Goal: Information Seeking & Learning: Learn about a topic

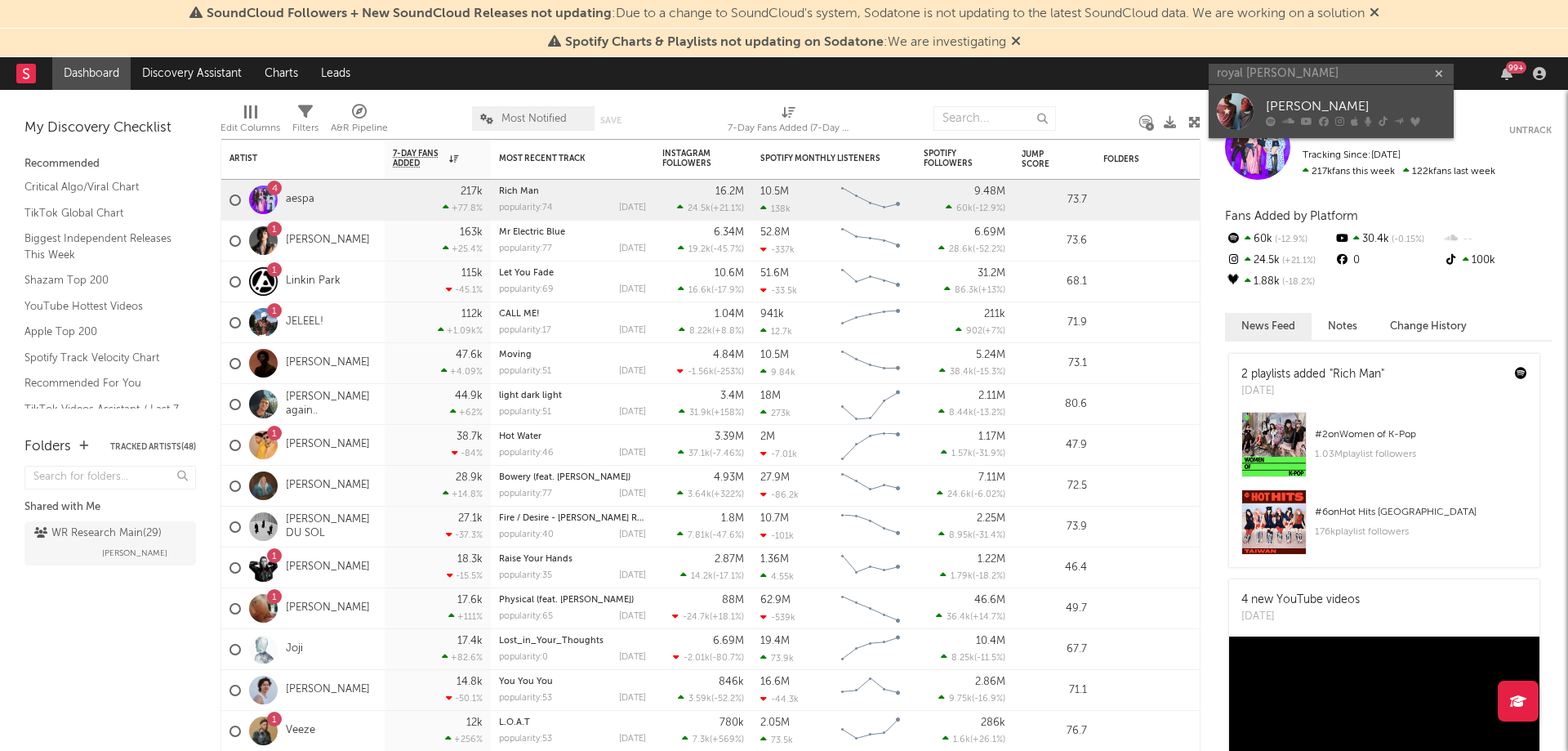
type input "royal [PERSON_NAME]"
click at [1288, 91] on link "[PERSON_NAME]" at bounding box center [1331, 111] width 245 height 53
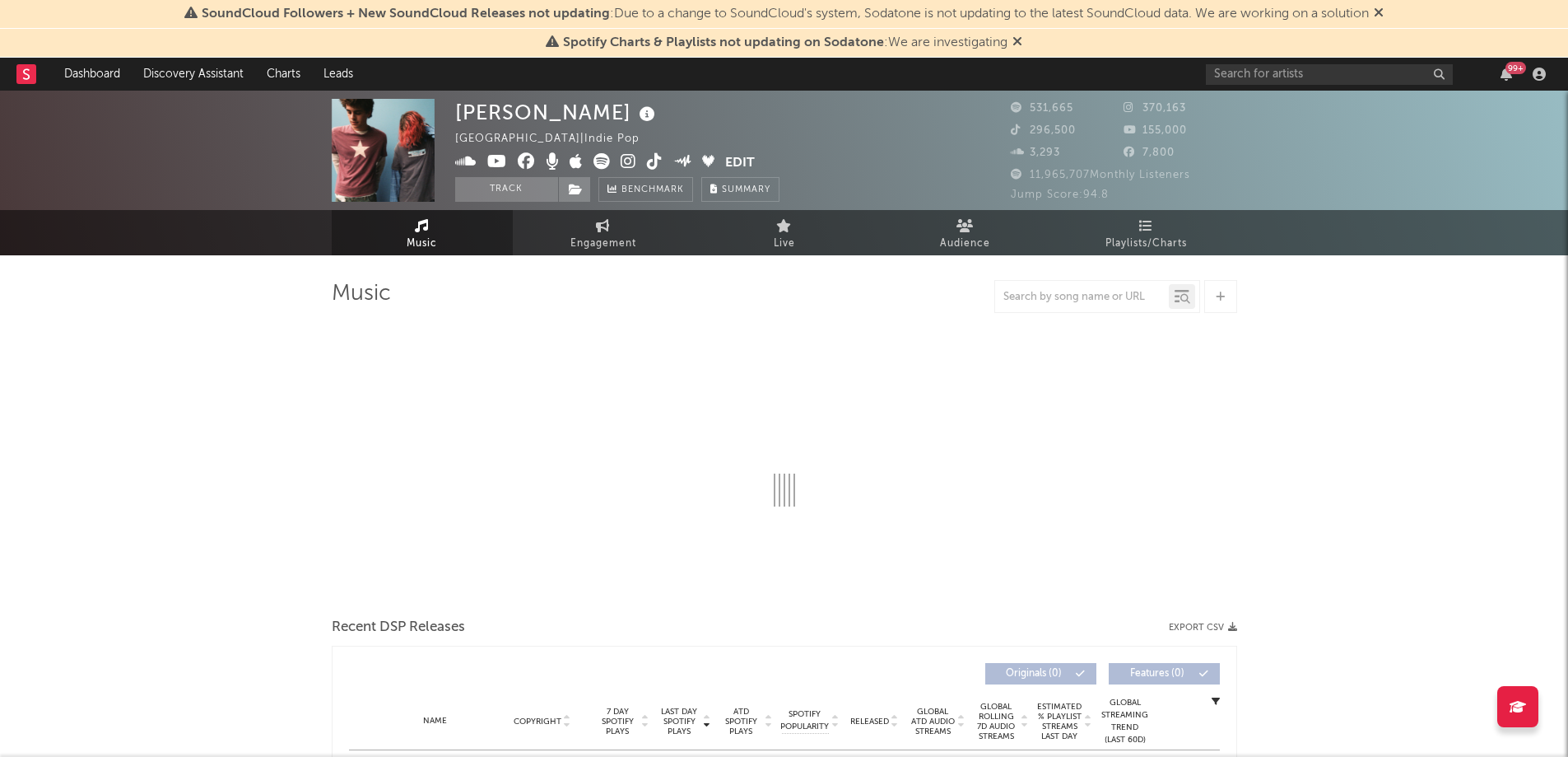
select select "6m"
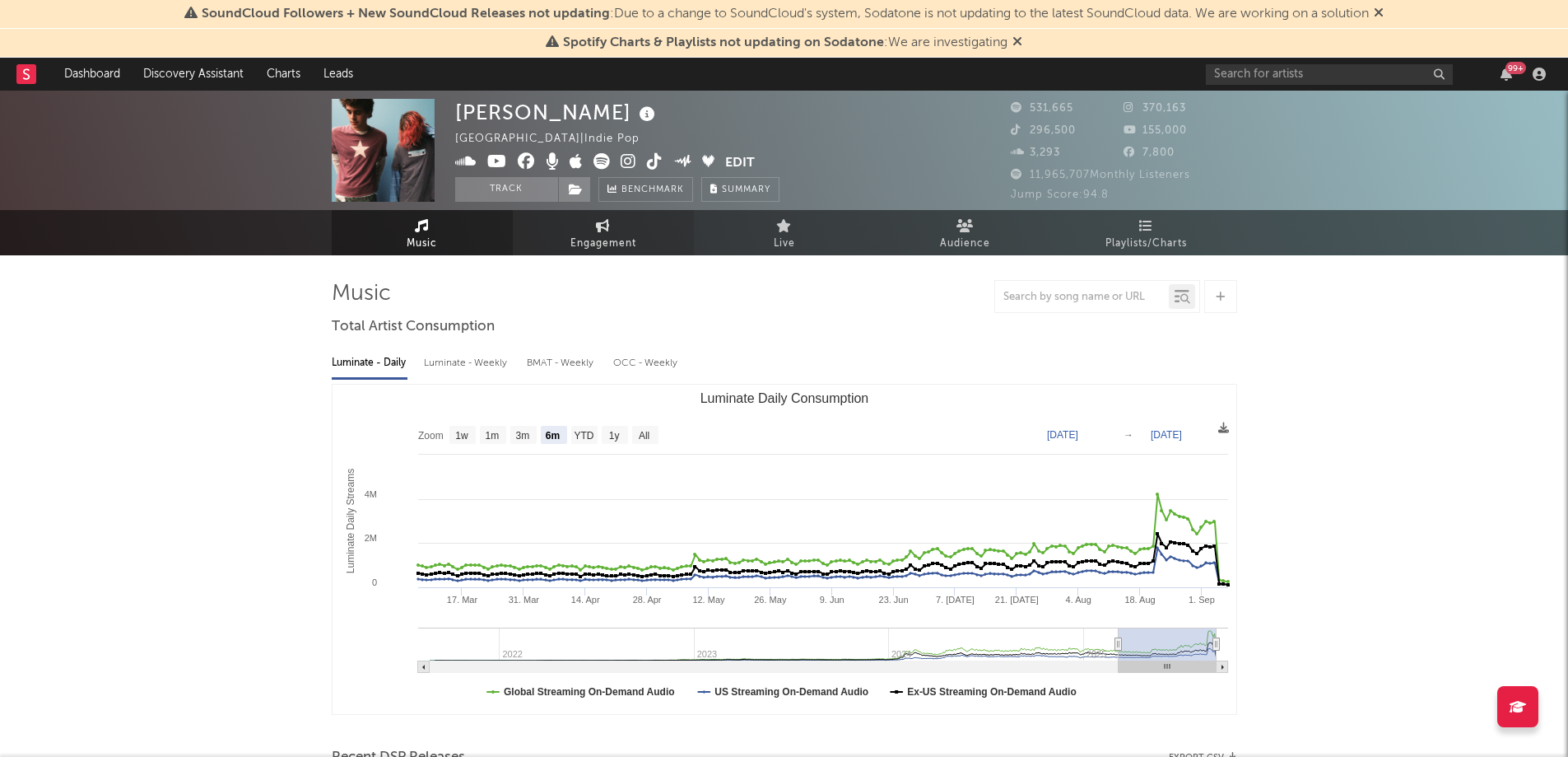
click at [628, 239] on span "Engagement" at bounding box center [603, 243] width 66 height 20
select select "1w"
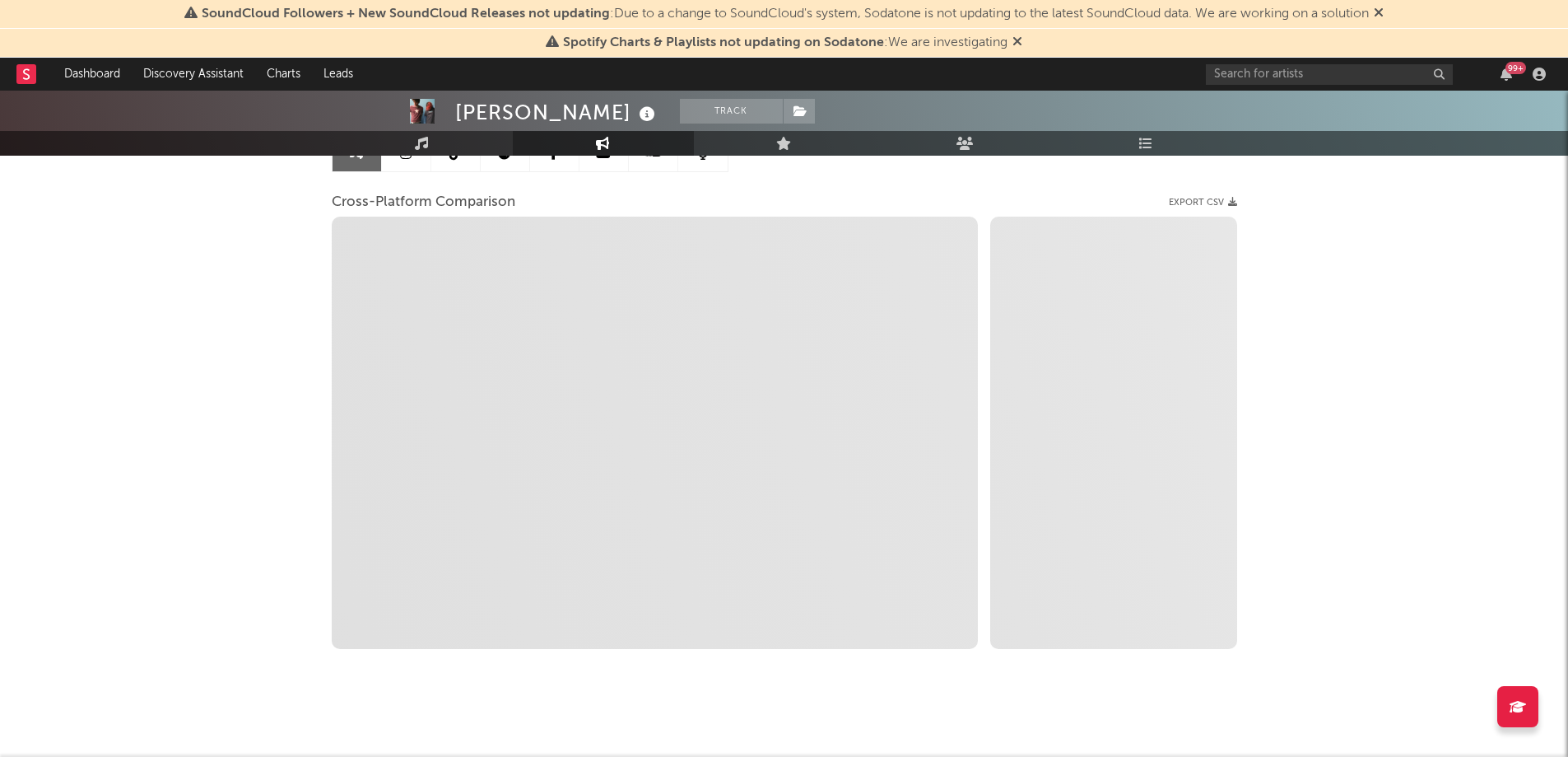
scroll to position [199, 0]
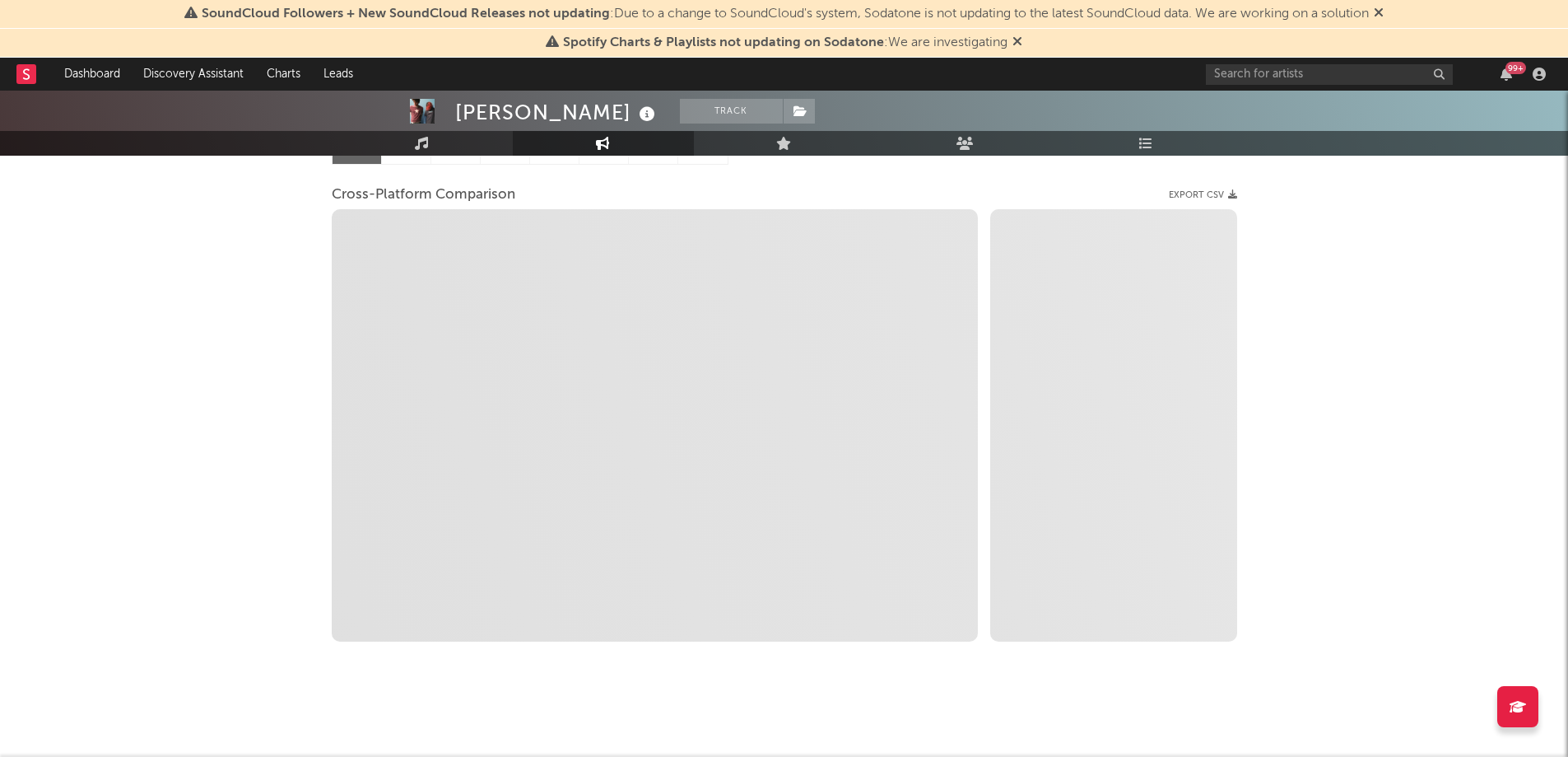
select select "1m"
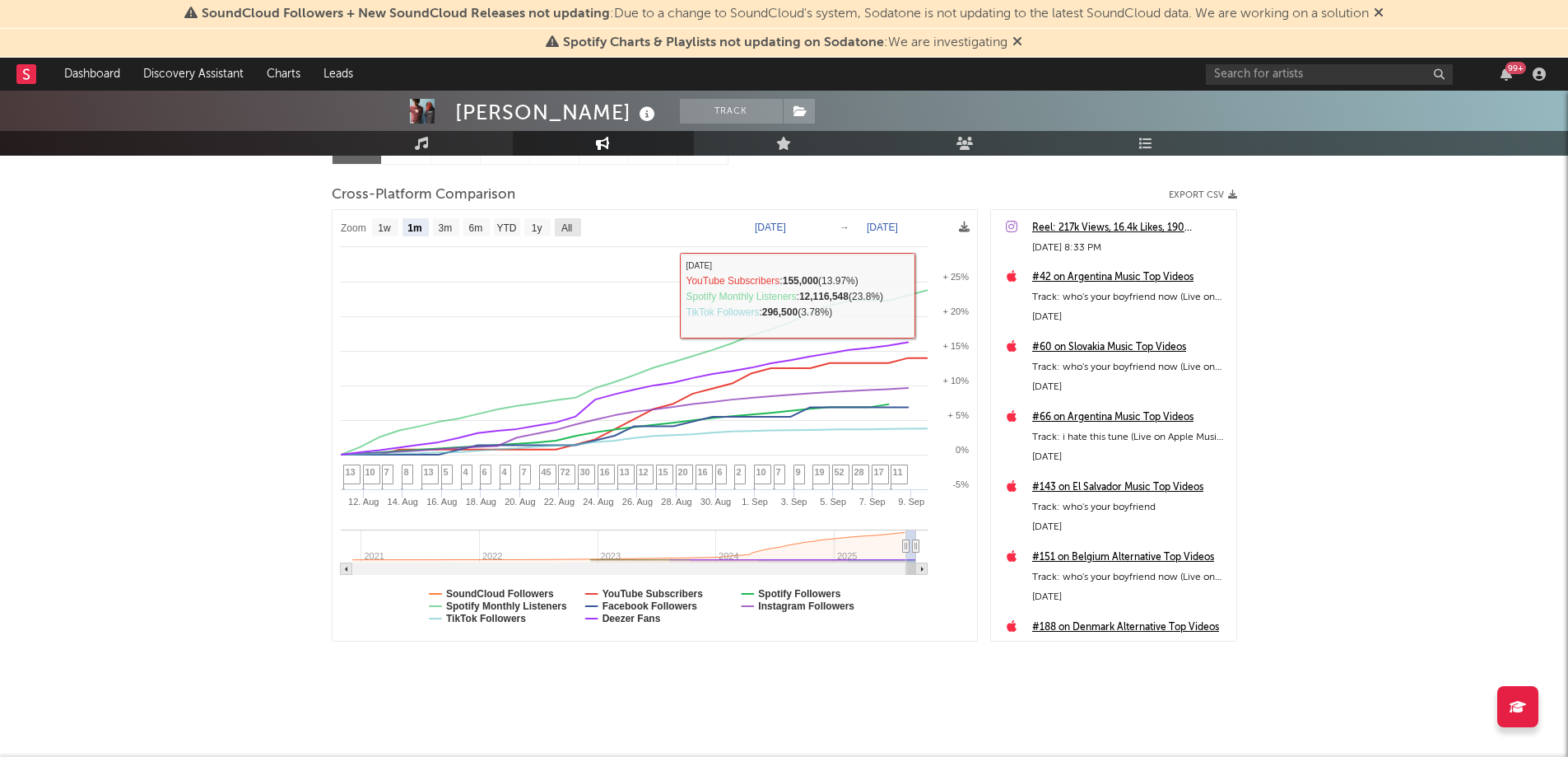
click at [571, 224] on text "All" at bounding box center [566, 229] width 11 height 12
click at [571, 227] on text "All" at bounding box center [566, 229] width 11 height 12
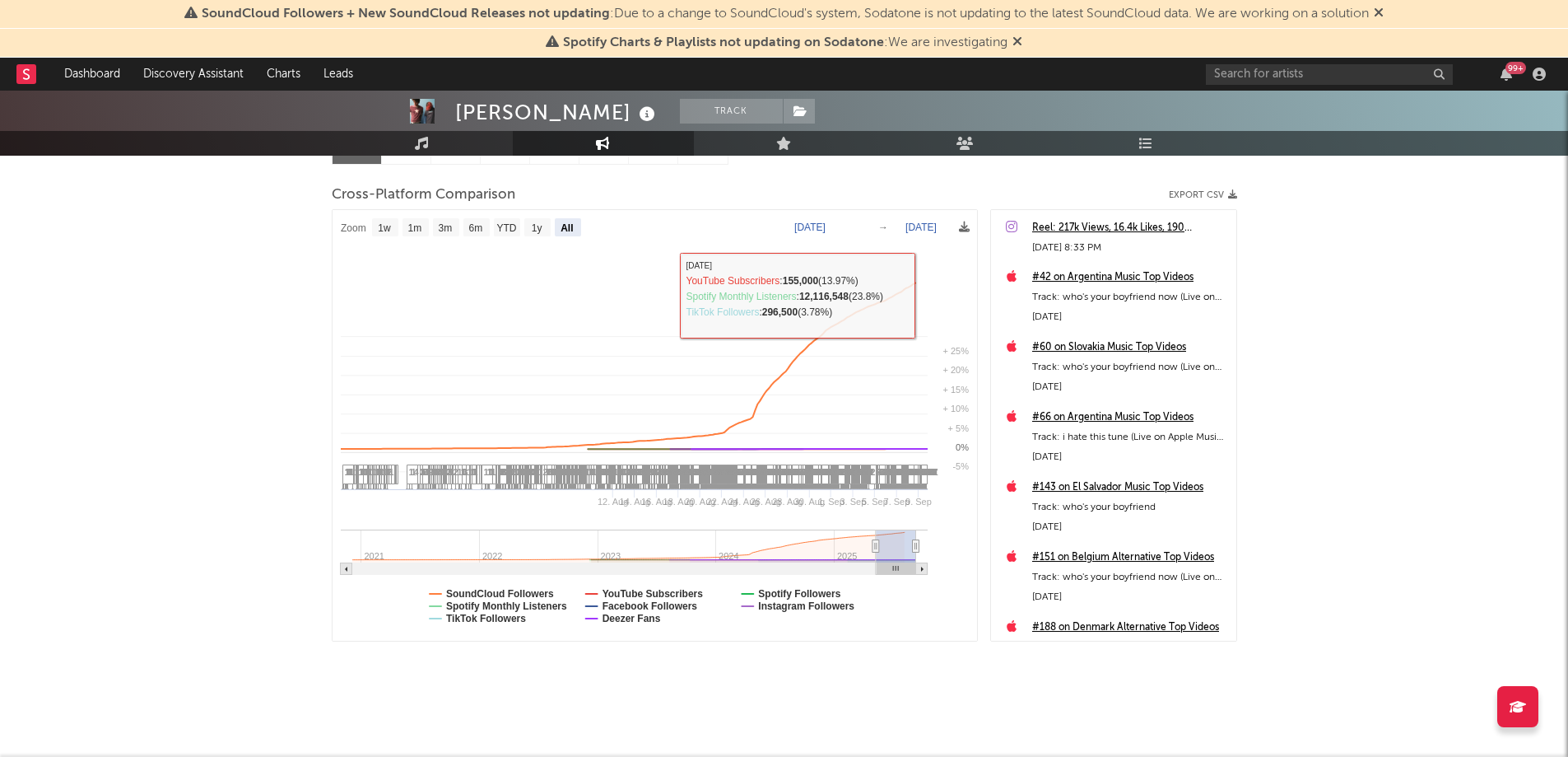
select select "All"
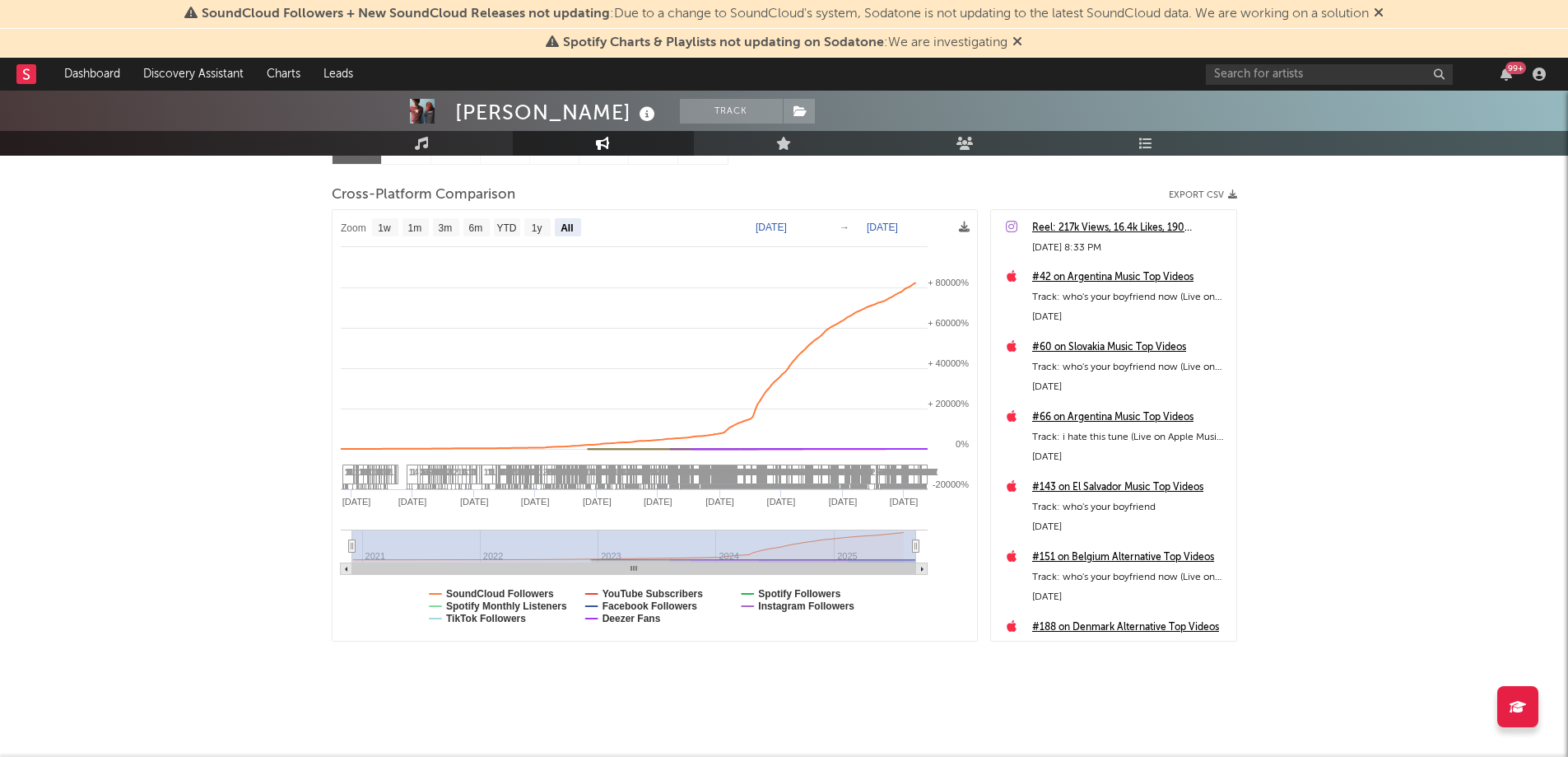
select select "All"
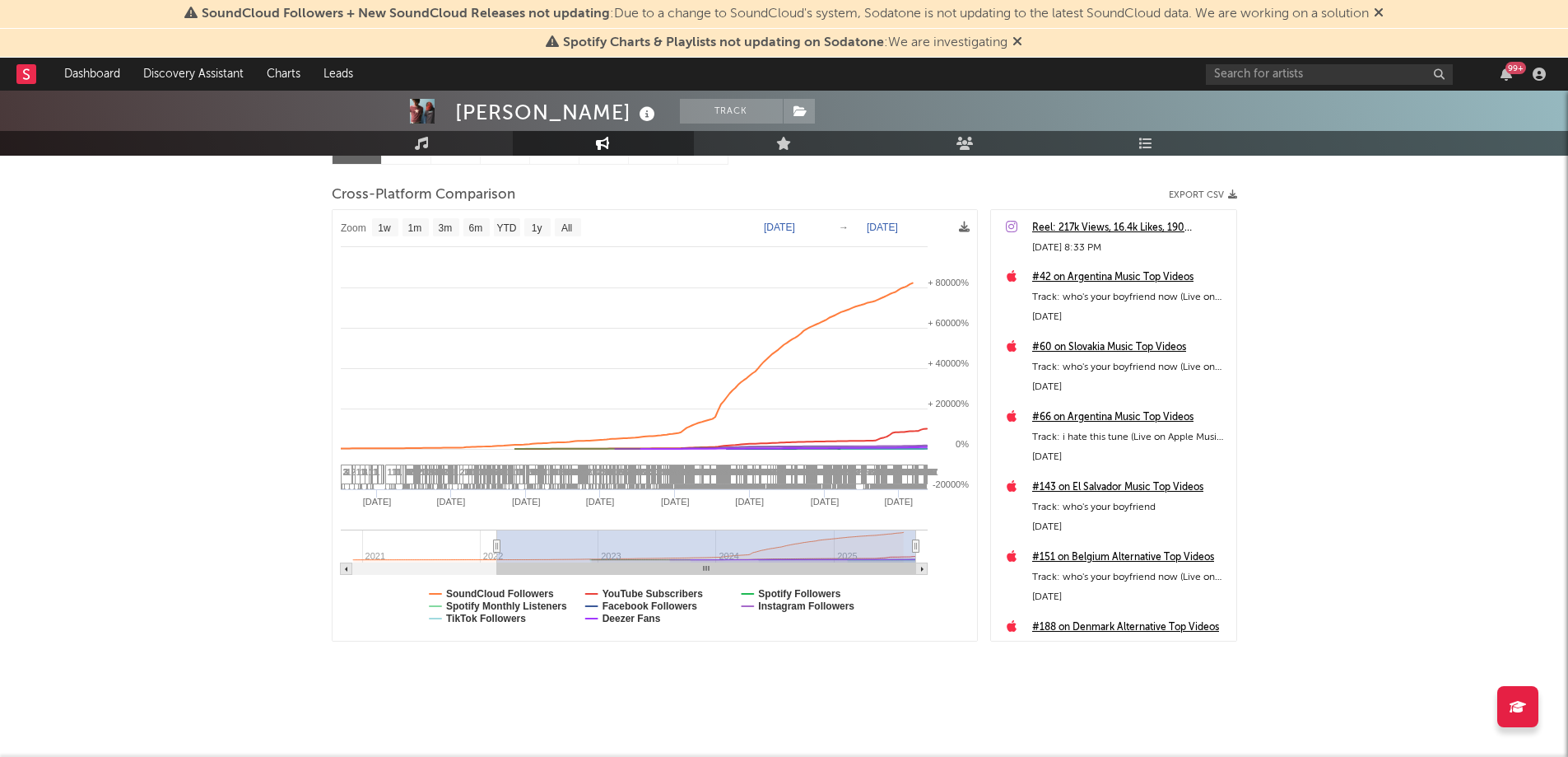
drag, startPoint x: 353, startPoint y: 544, endPoint x: 833, endPoint y: 535, distance: 480.1
click at [500, 551] on icon at bounding box center [497, 546] width 7 height 12
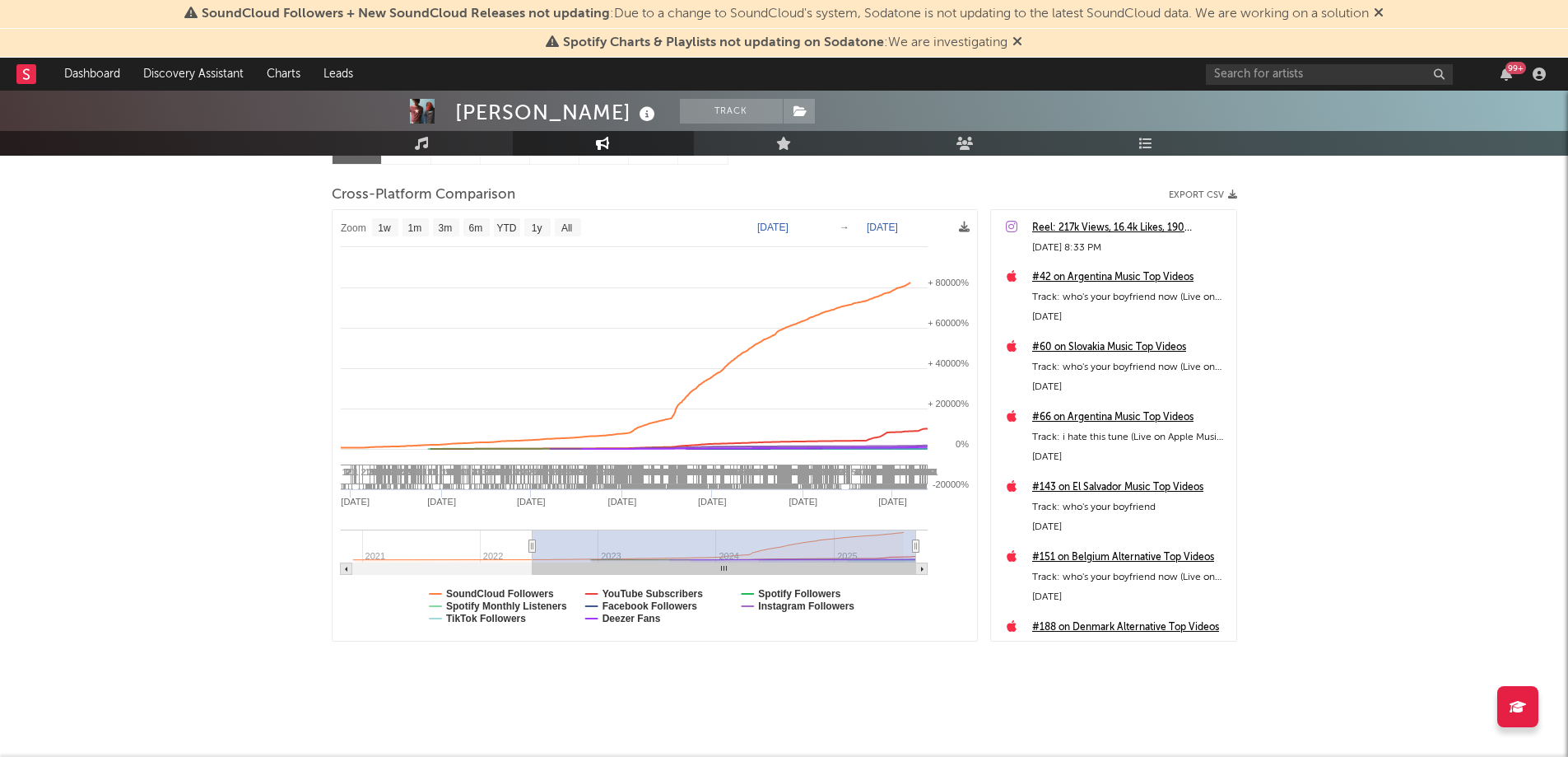
select select "1w"
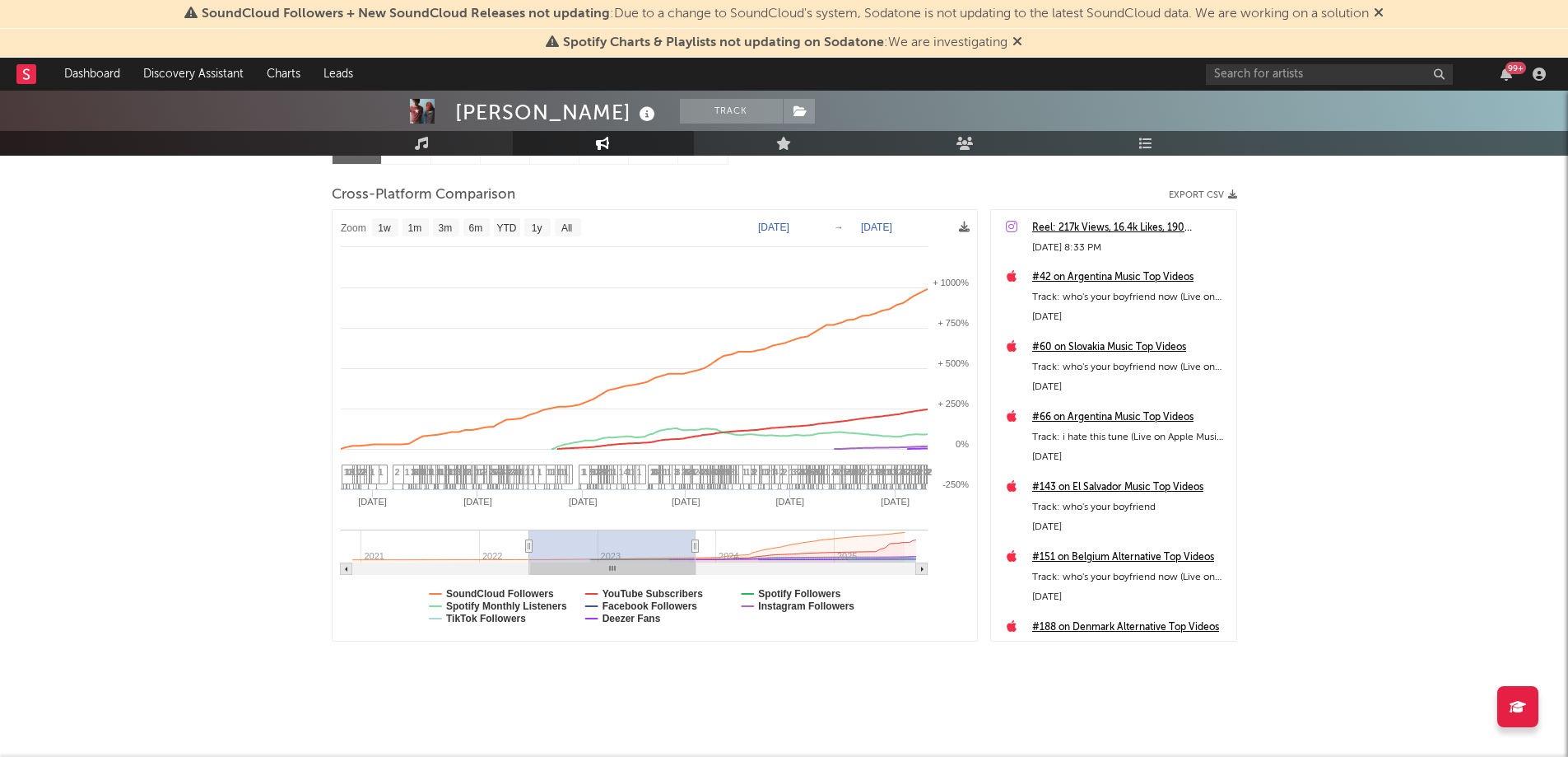
select select "1w"
drag, startPoint x: 693, startPoint y: 543, endPoint x: 953, endPoint y: 551, distance: 260.1
click at [953, 551] on icon "Created with Highcharts 10.3.3 [DATE] '[DATE] [DATE] '[DATE] Apr '[DATE] 2021 2…" at bounding box center [654, 425] width 644 height 430
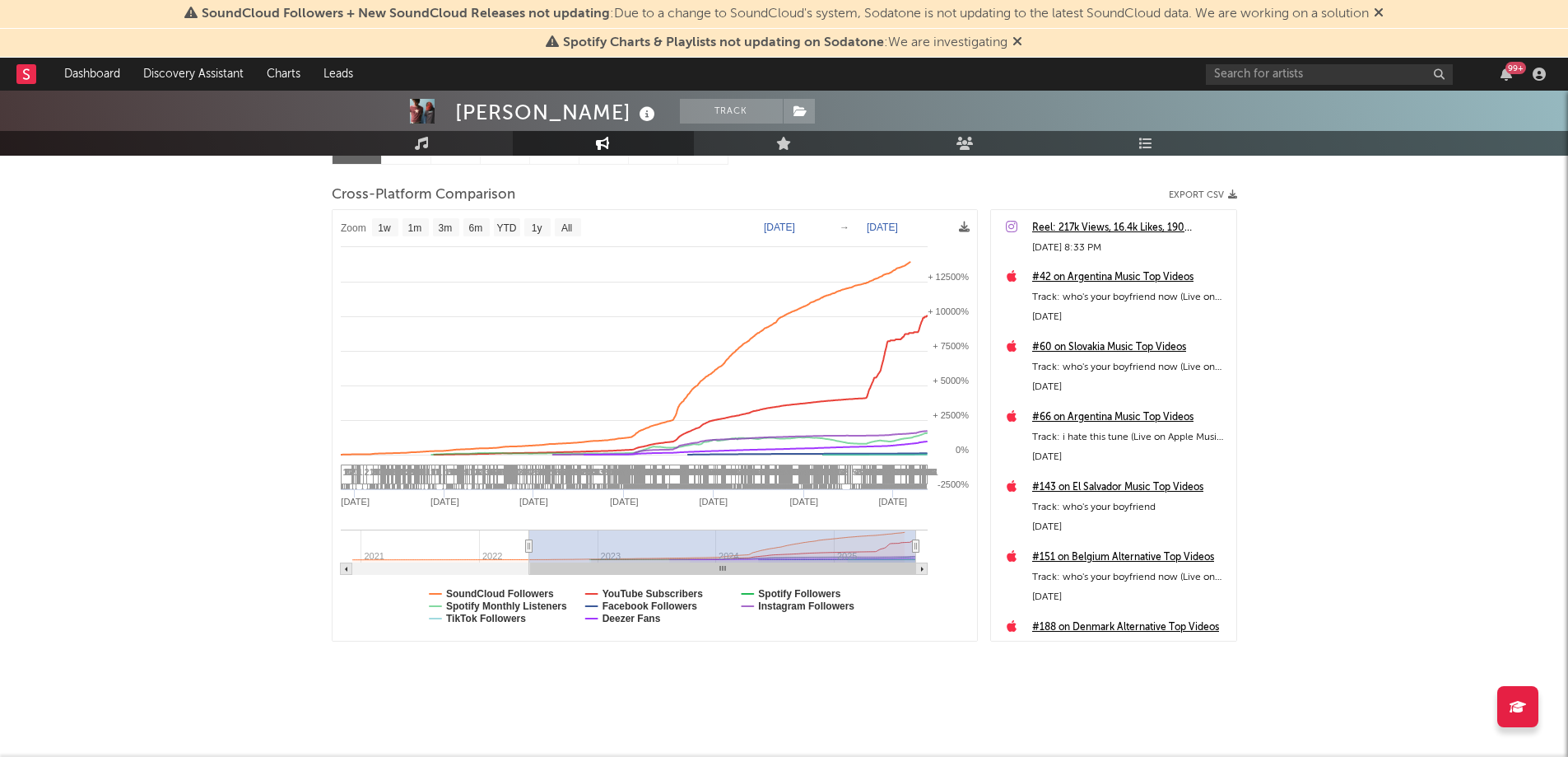
type input "[DATE]"
select select "1w"
